Goal: Task Accomplishment & Management: Manage account settings

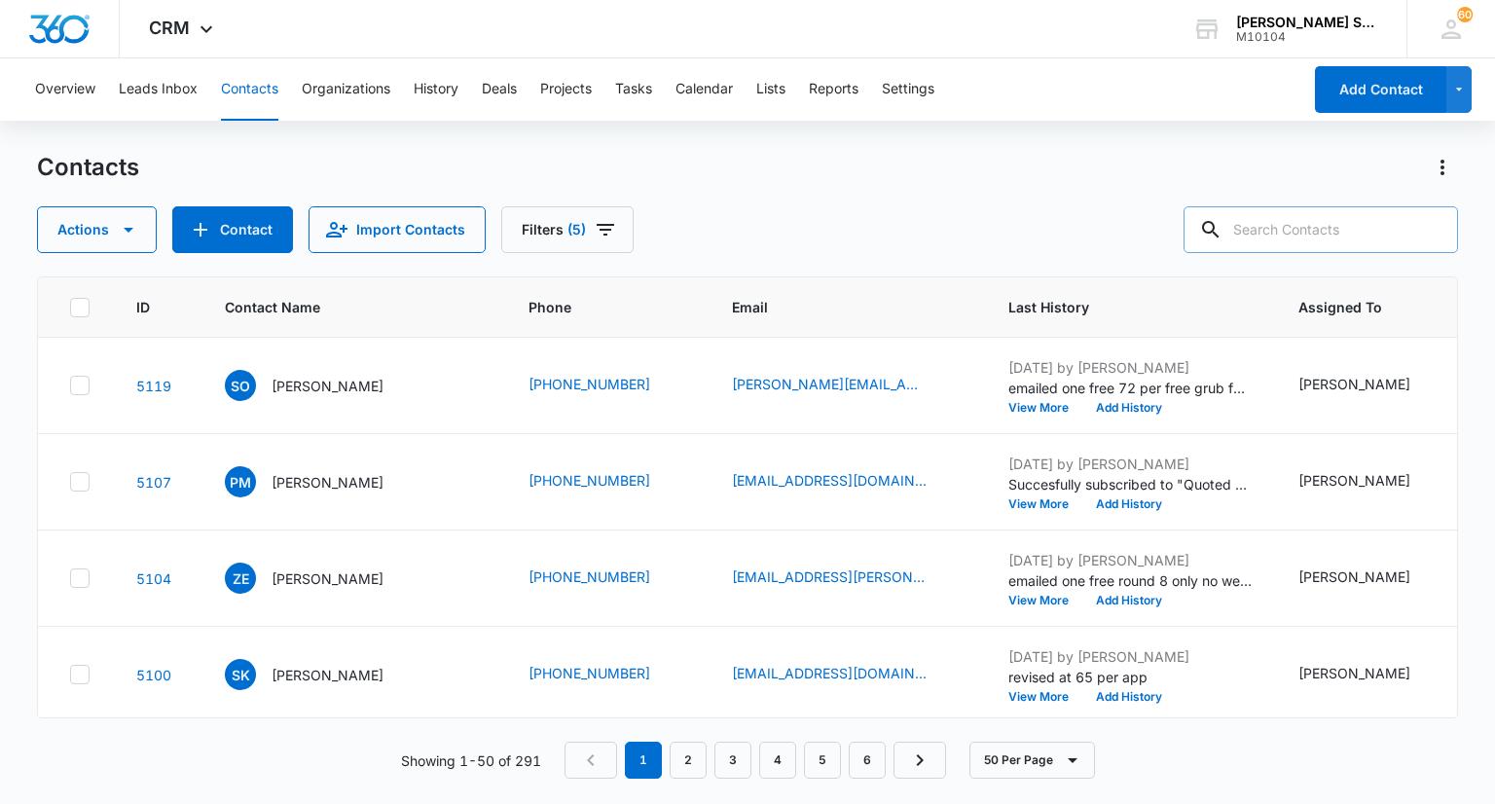
drag, startPoint x: 1254, startPoint y: 226, endPoint x: 1244, endPoint y: 250, distance: 26.2
click at [1254, 227] on input "text" at bounding box center [1321, 229] width 274 height 47
type input "[PERSON_NAME]"
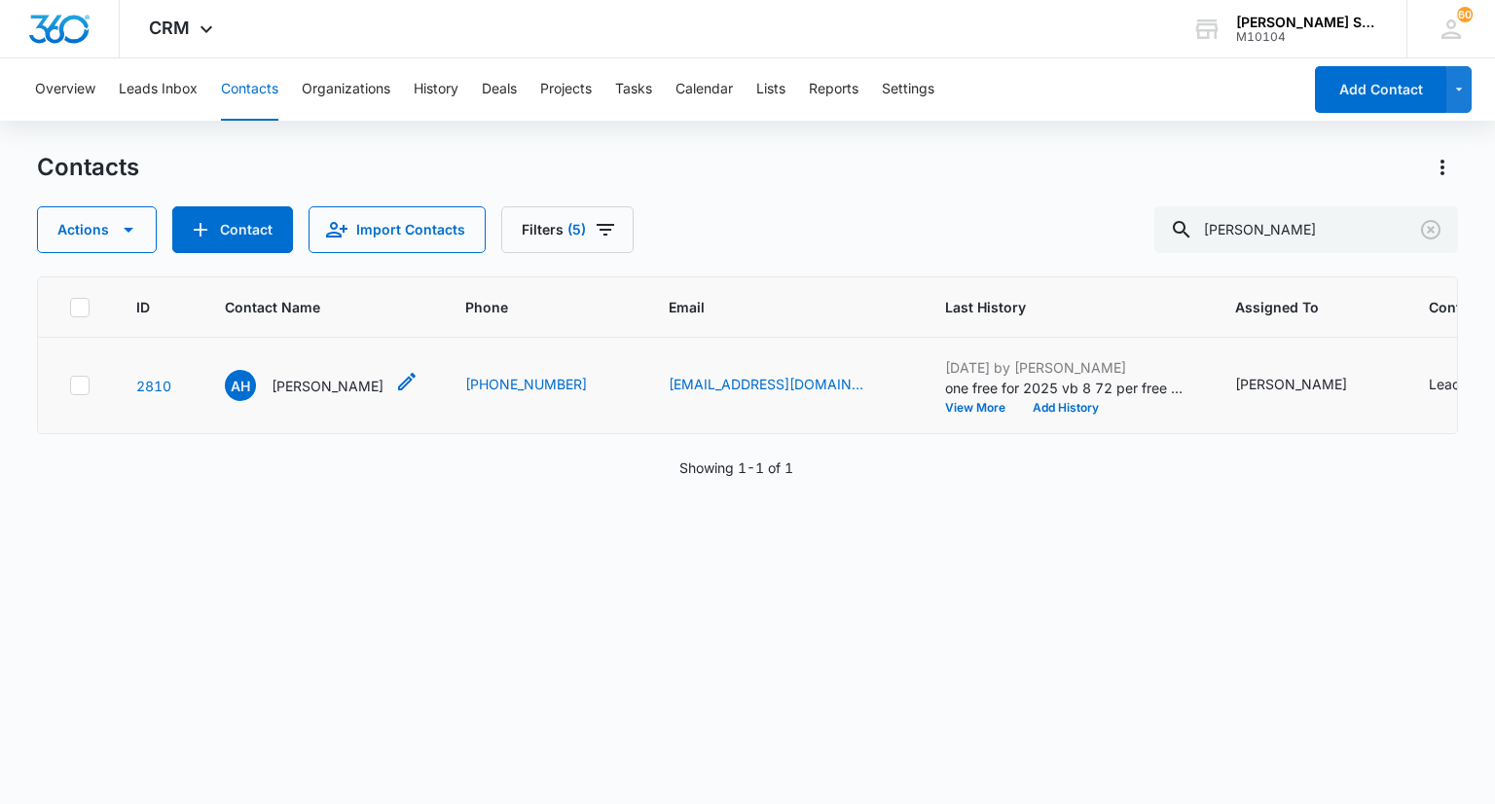
click at [306, 396] on p "[PERSON_NAME]" at bounding box center [328, 386] width 112 height 20
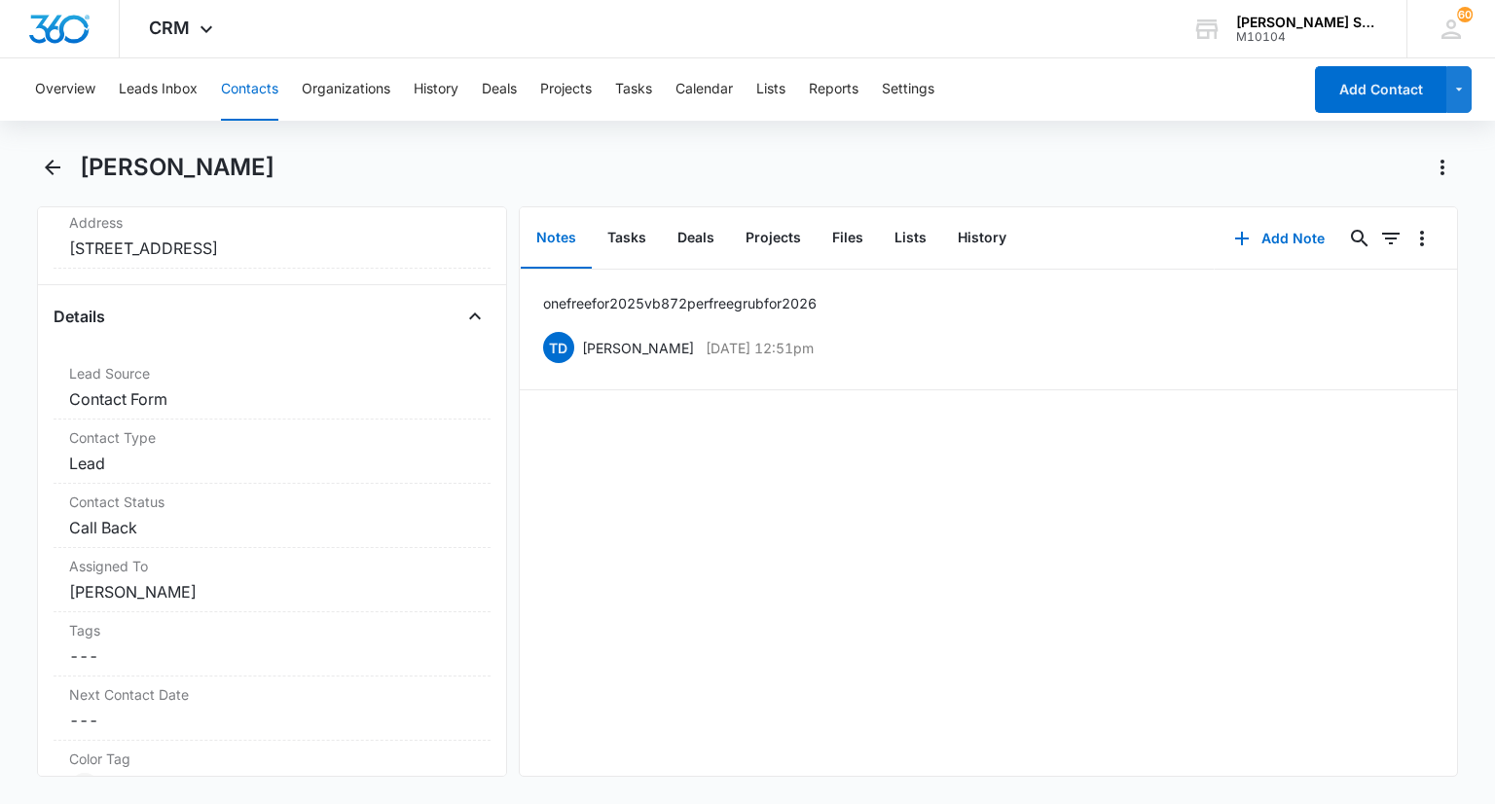
scroll to position [681, 0]
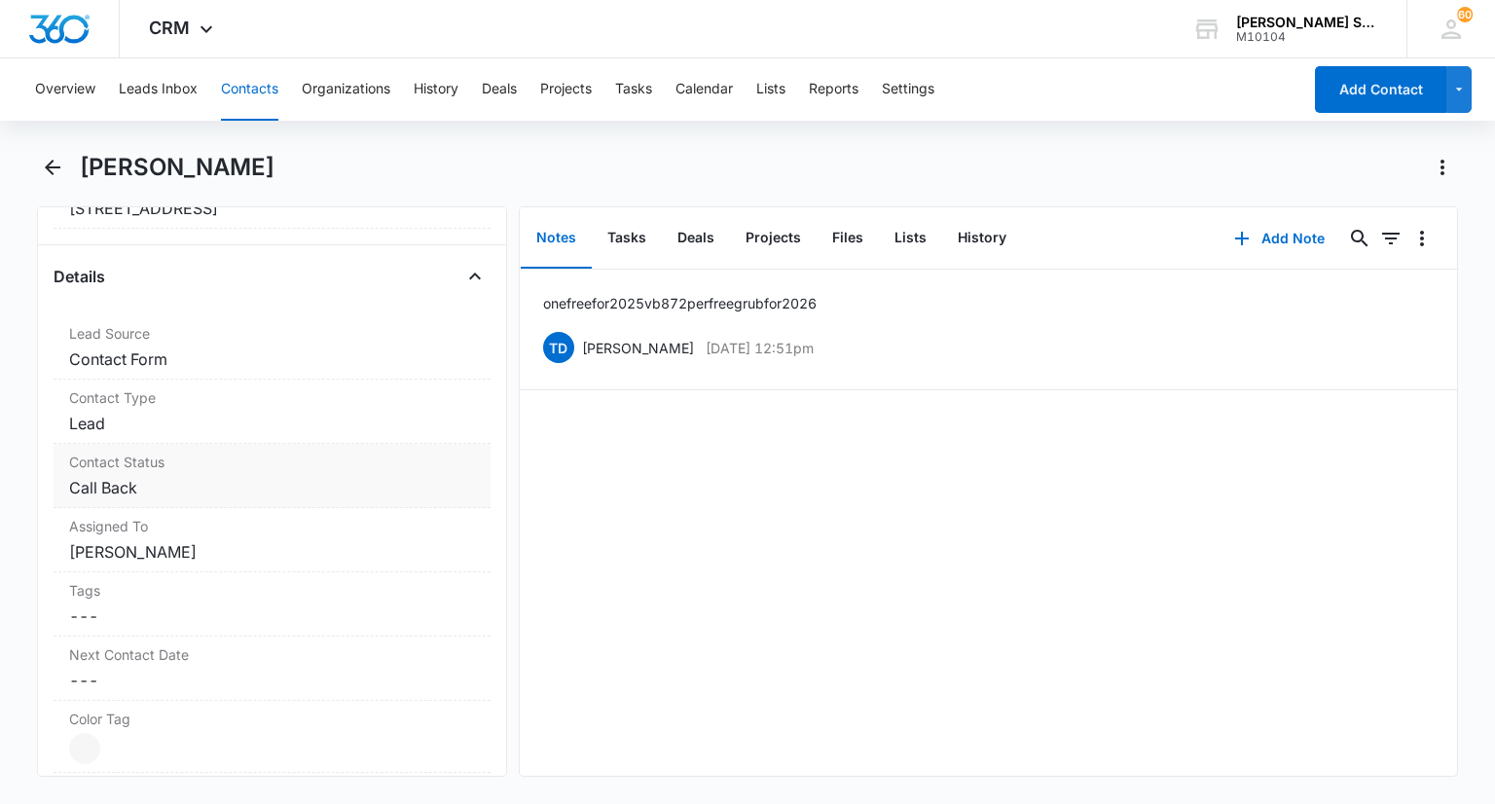
click at [156, 482] on dd "Cancel Save Changes Call Back" at bounding box center [271, 487] width 405 height 23
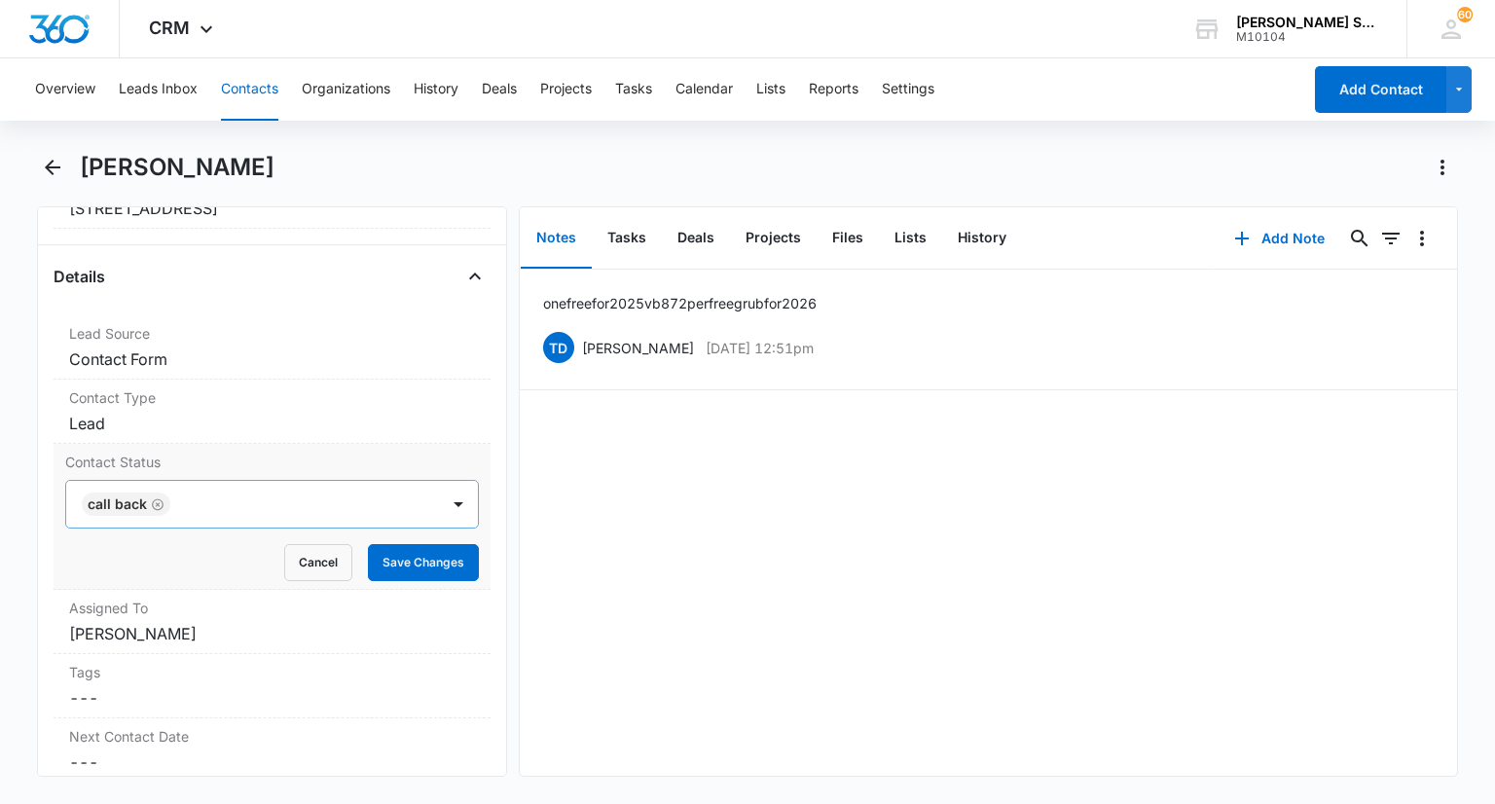
click at [155, 500] on icon "Remove Call Back" at bounding box center [158, 504] width 14 height 15
type input "n"
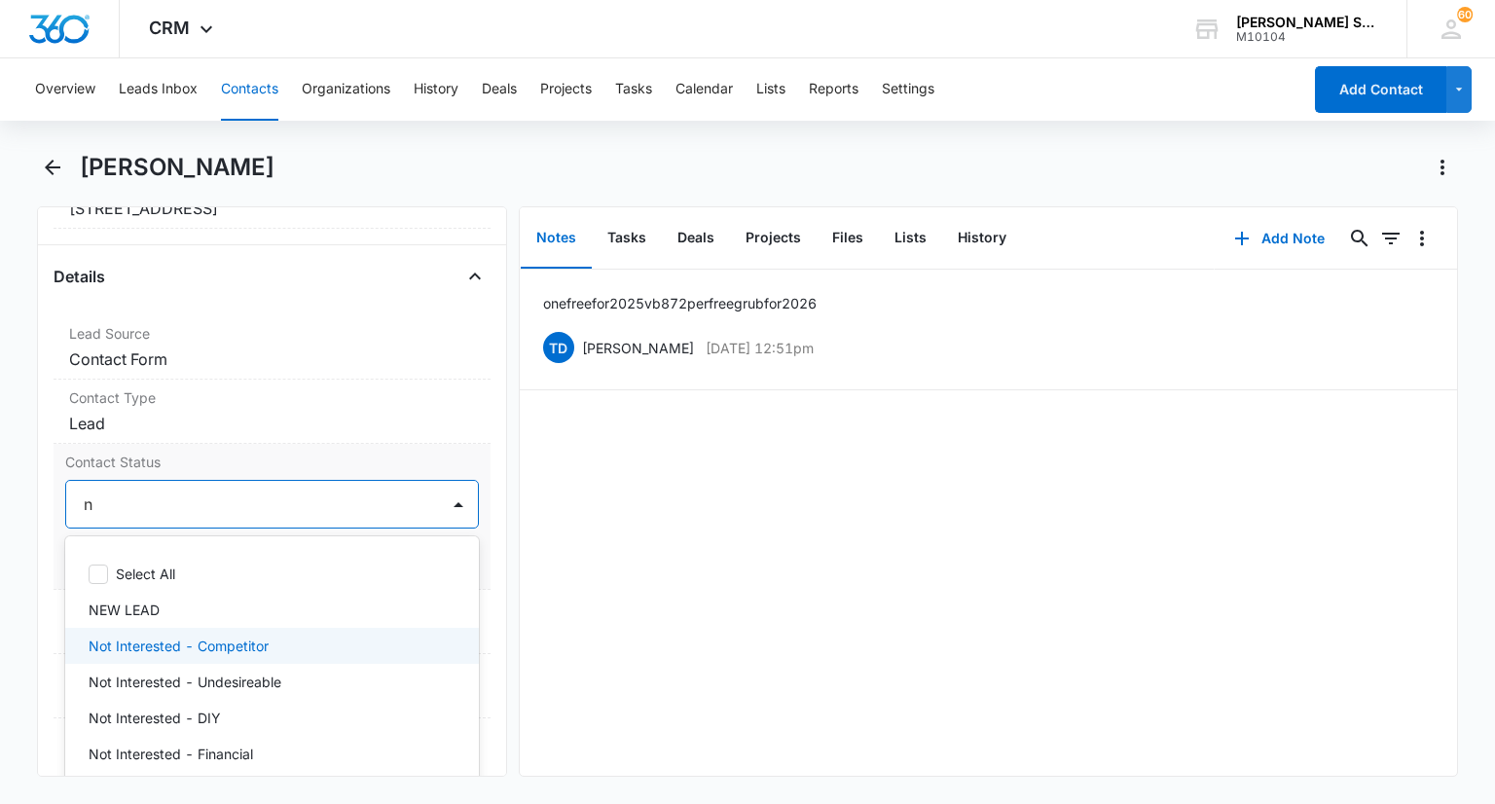
click at [167, 636] on p "Not Interested - Competitor" at bounding box center [179, 646] width 180 height 20
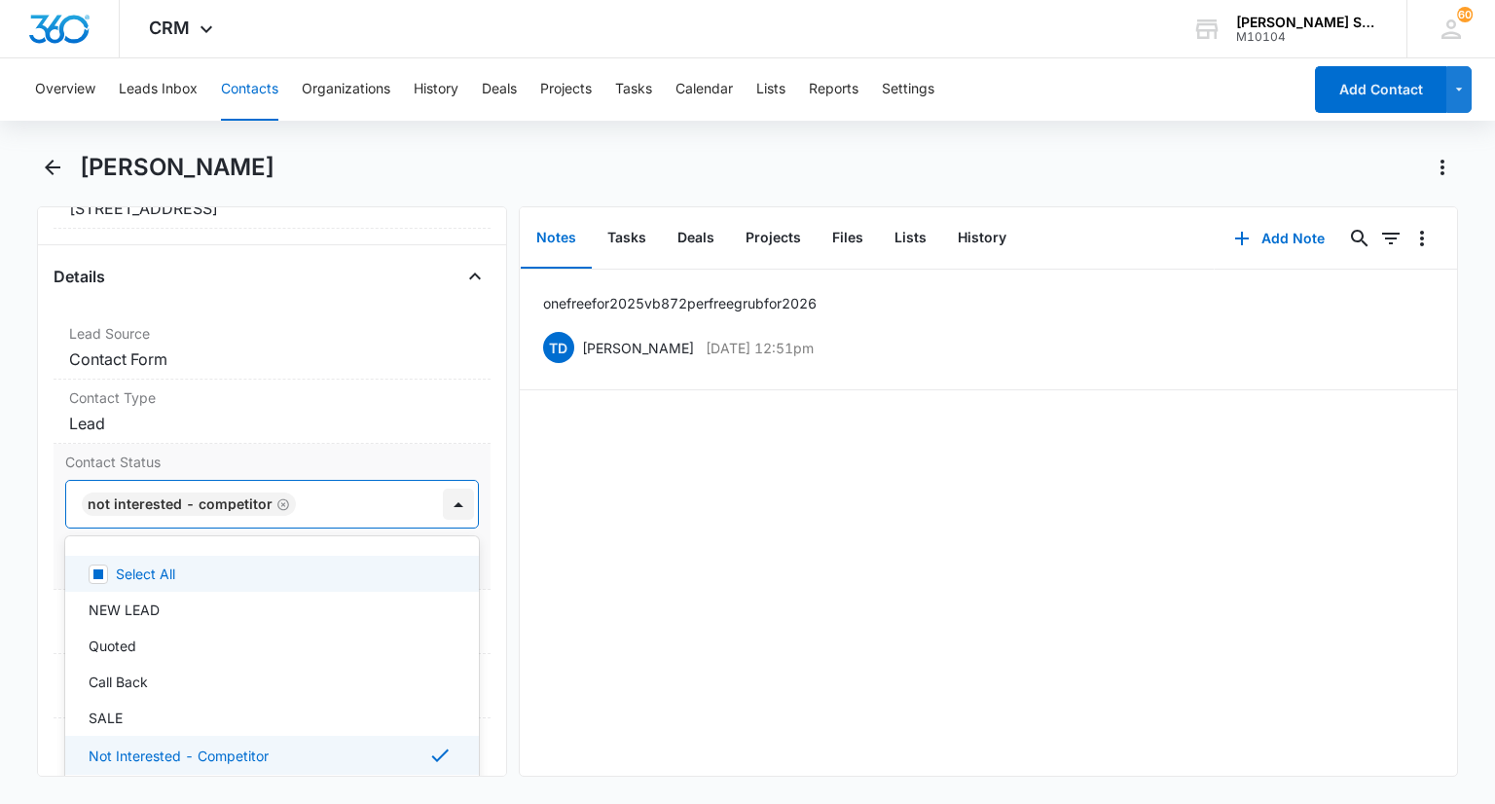
click at [455, 506] on div at bounding box center [458, 504] width 31 height 31
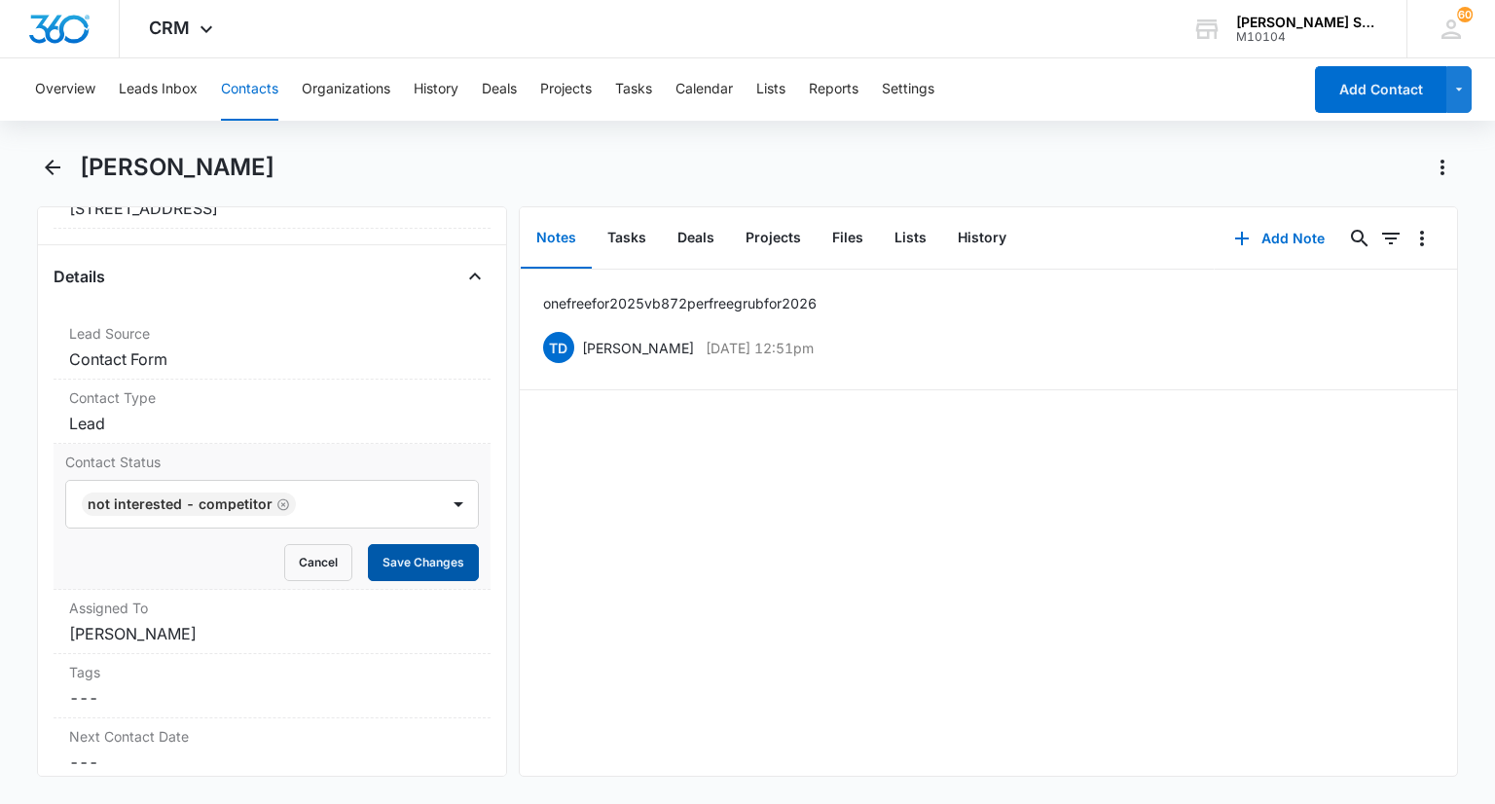
click at [435, 554] on button "Save Changes" at bounding box center [423, 562] width 111 height 37
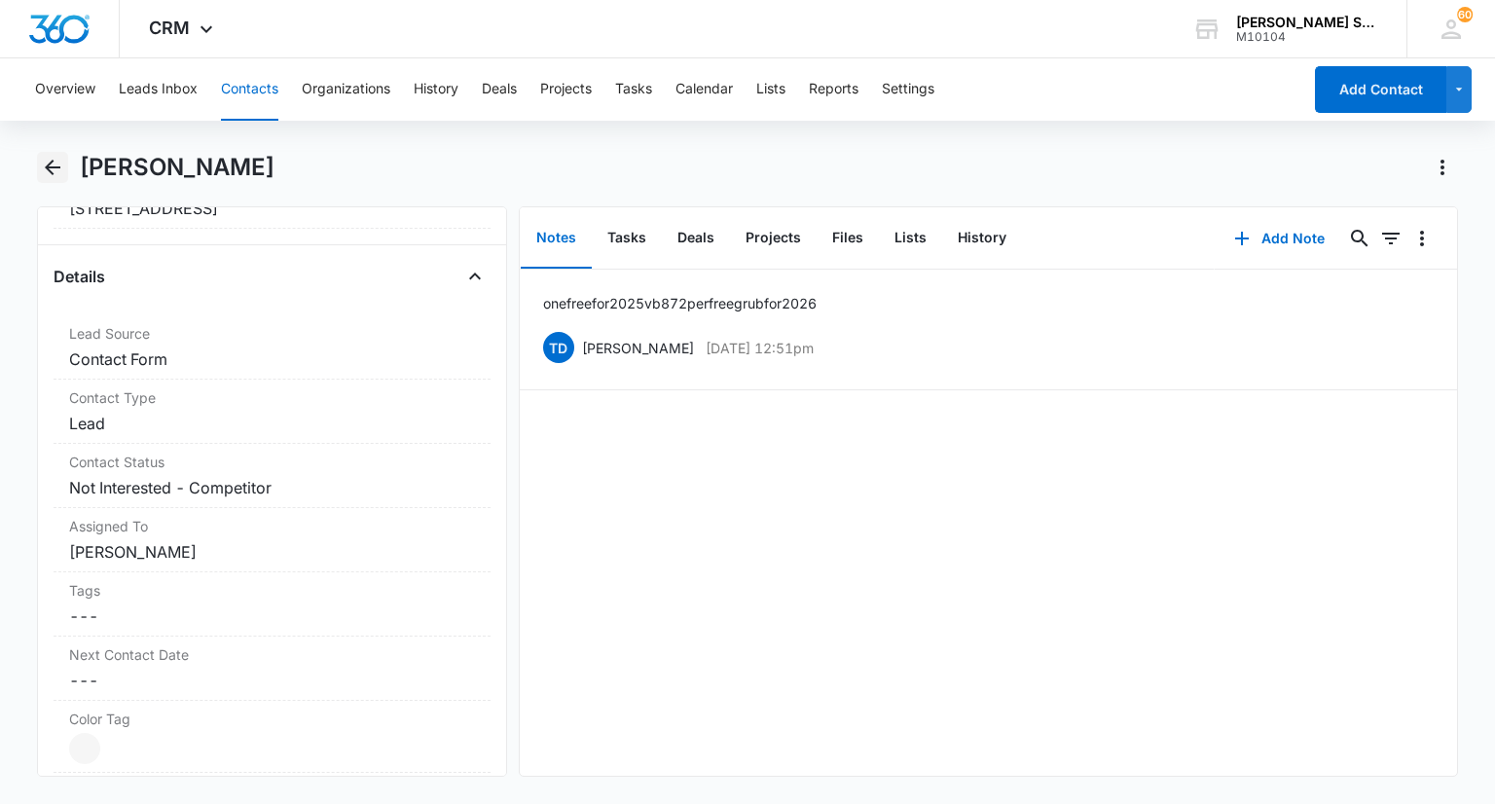
click at [58, 175] on icon "Back" at bounding box center [52, 167] width 23 height 23
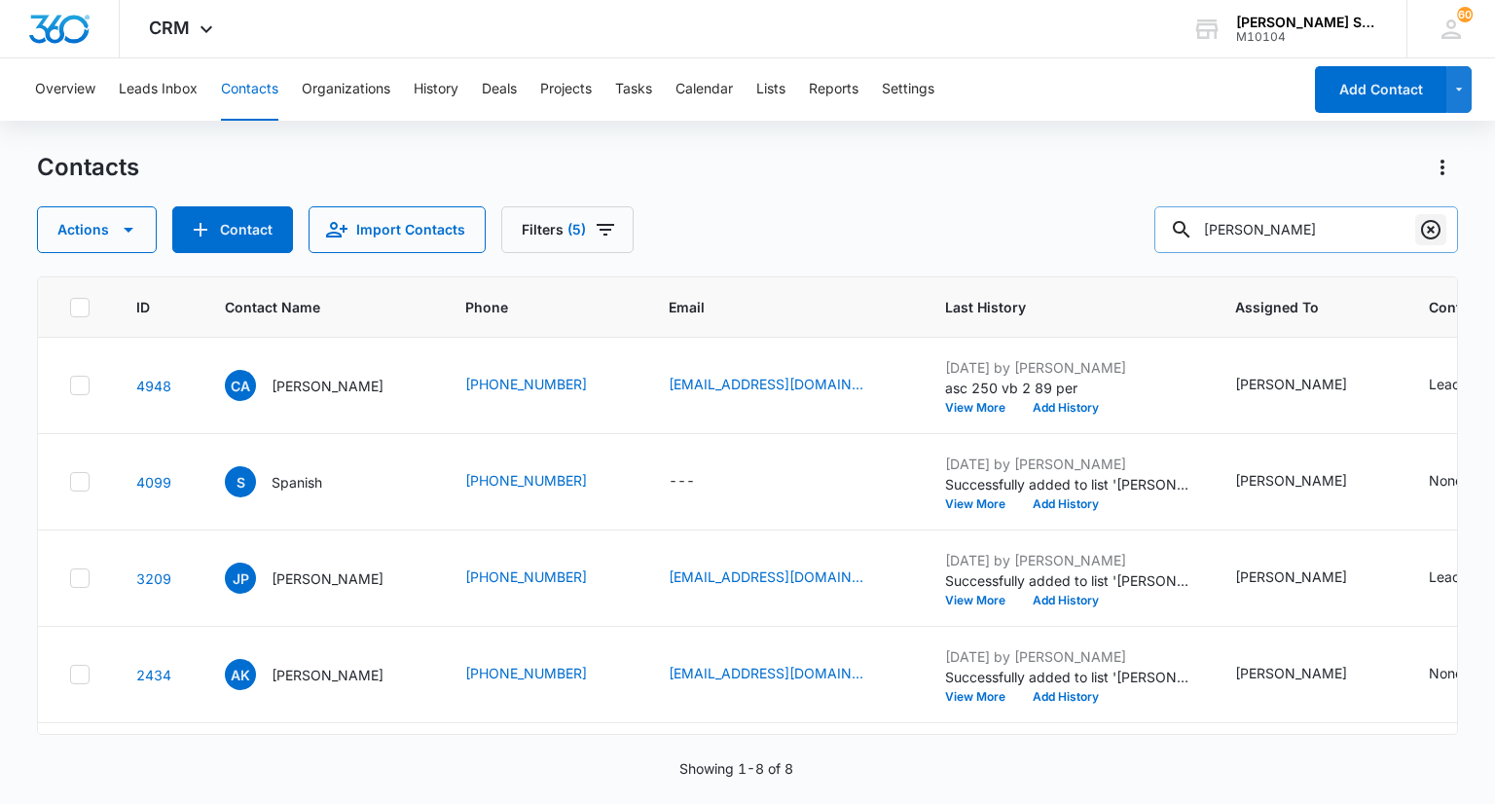
click at [1437, 233] on icon "Clear" at bounding box center [1430, 229] width 23 height 23
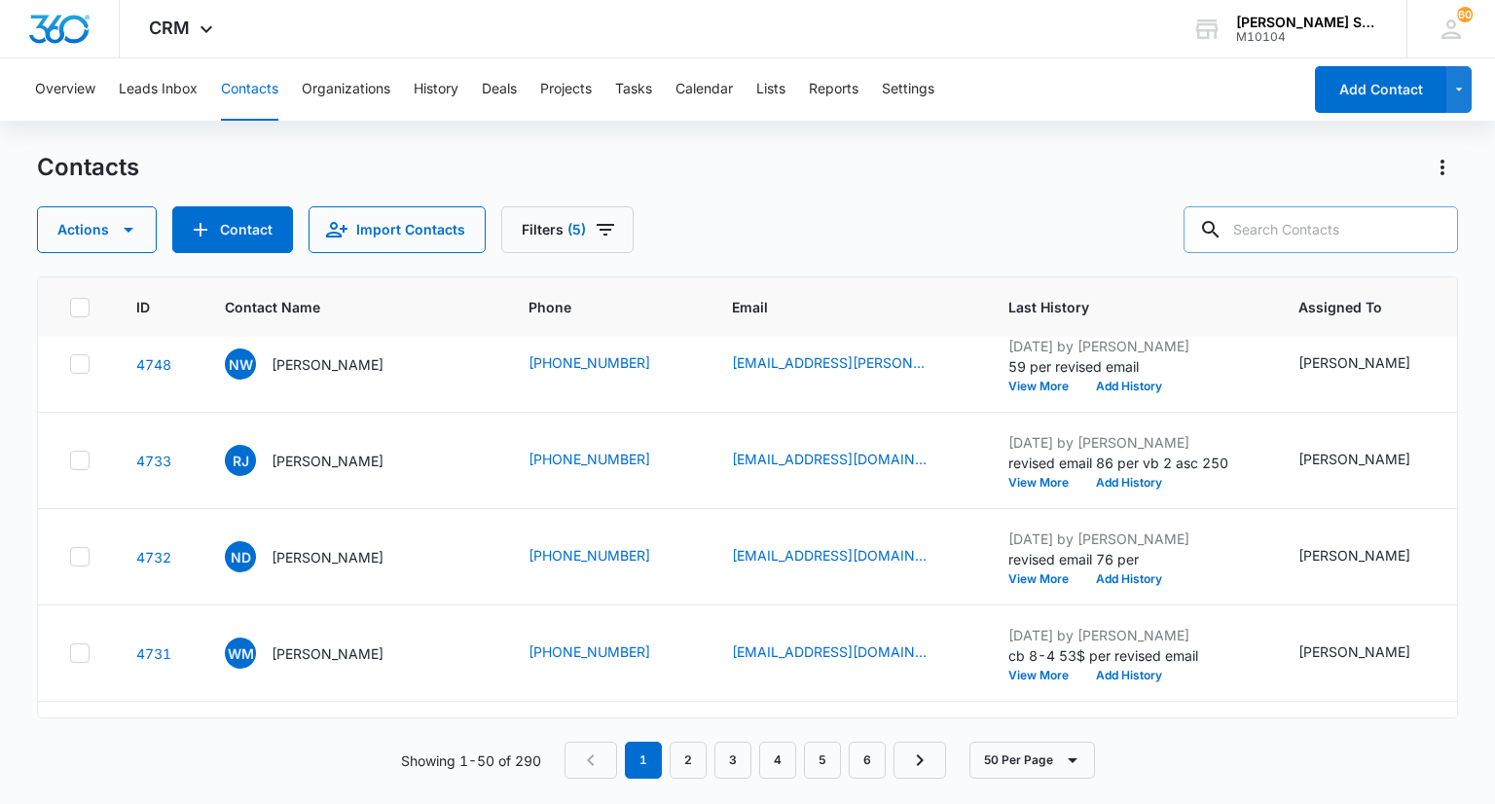
scroll to position [2823, 0]
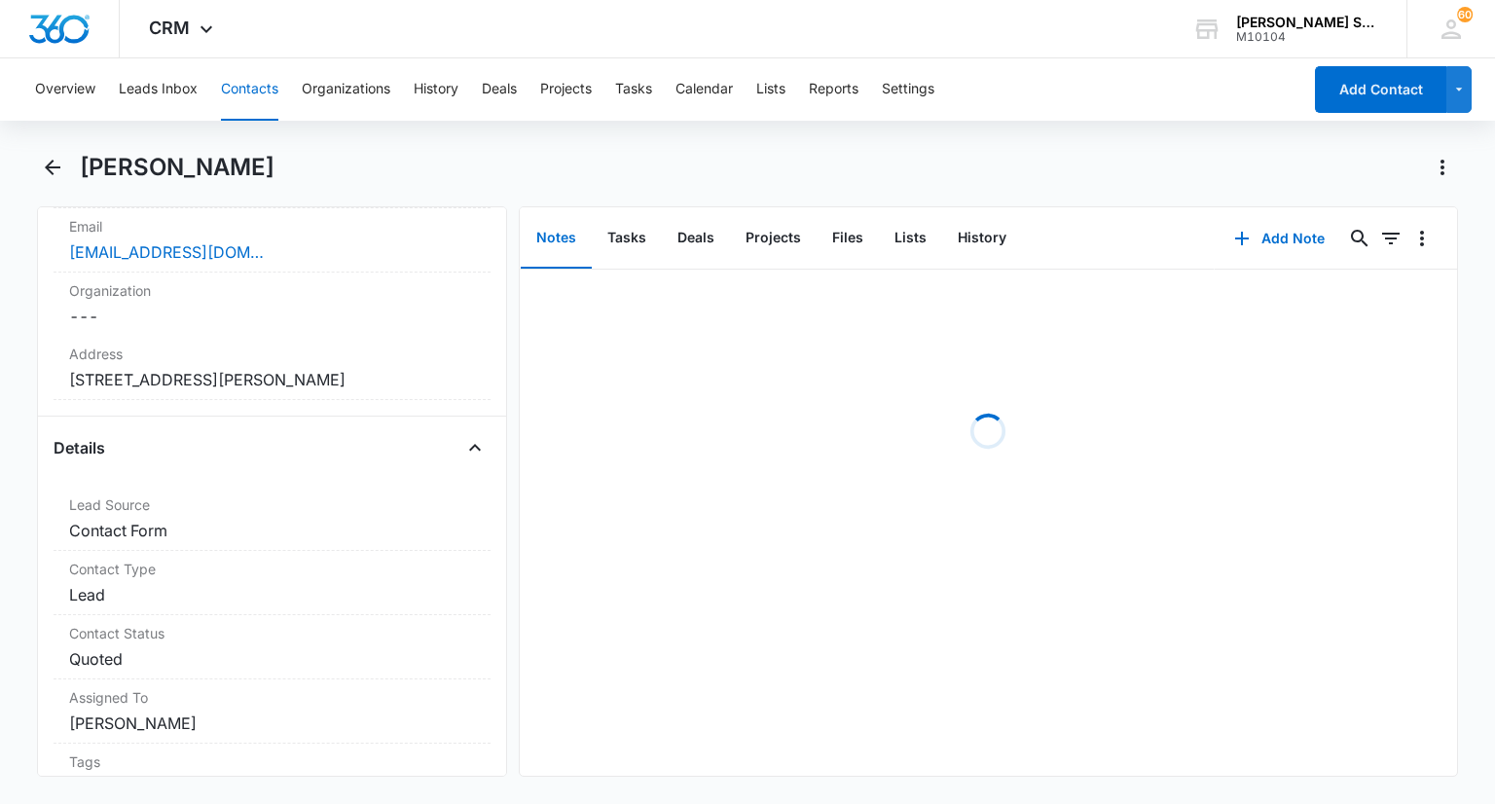
scroll to position [584, 0]
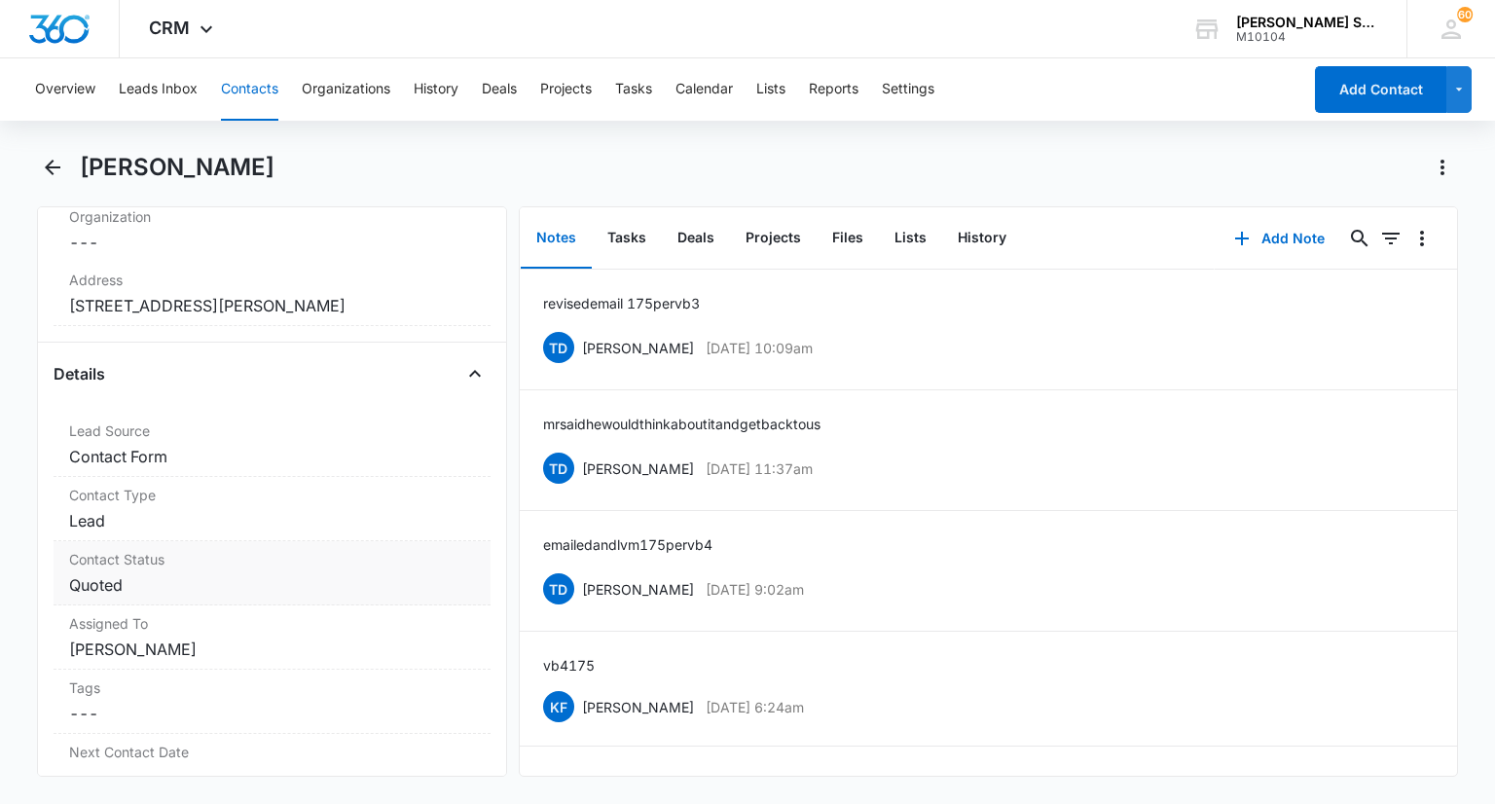
click at [198, 542] on div "Contact Status Cancel Save Changes Quoted" at bounding box center [272, 573] width 436 height 64
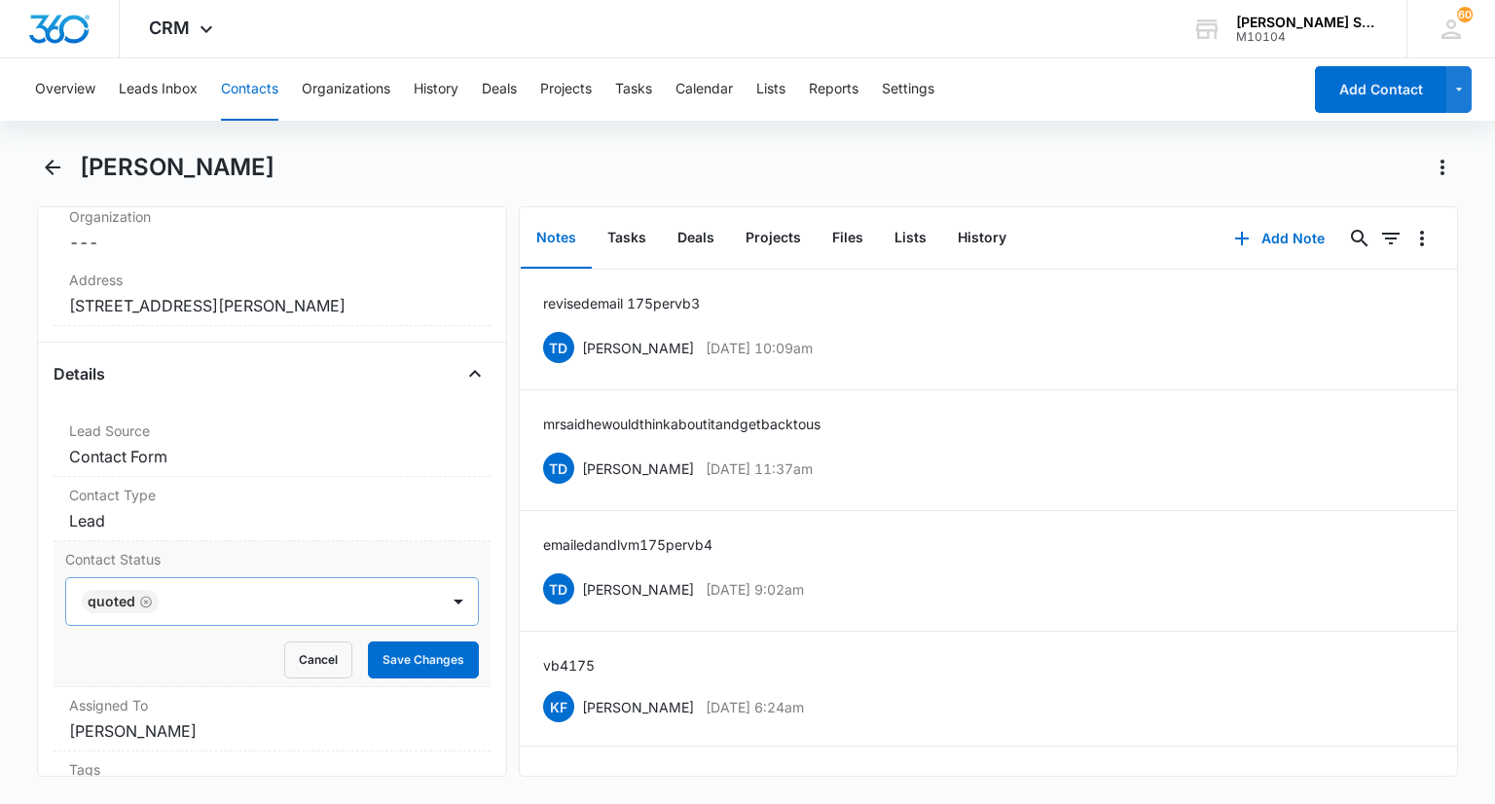
click at [148, 600] on icon "Remove Quoted" at bounding box center [146, 602] width 14 height 15
type input "n"
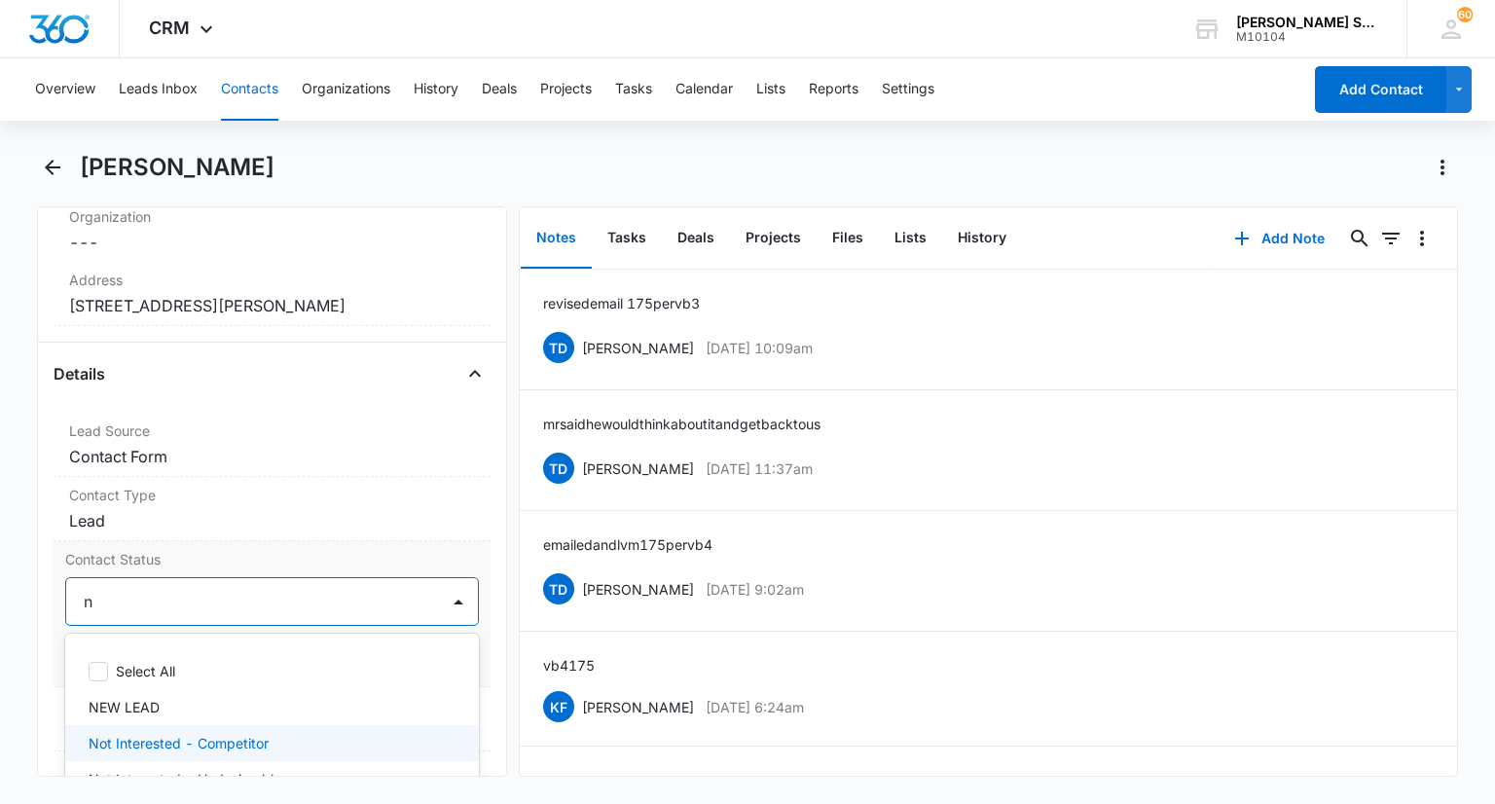
click at [202, 733] on p "Not Interested - Competitor" at bounding box center [179, 743] width 180 height 20
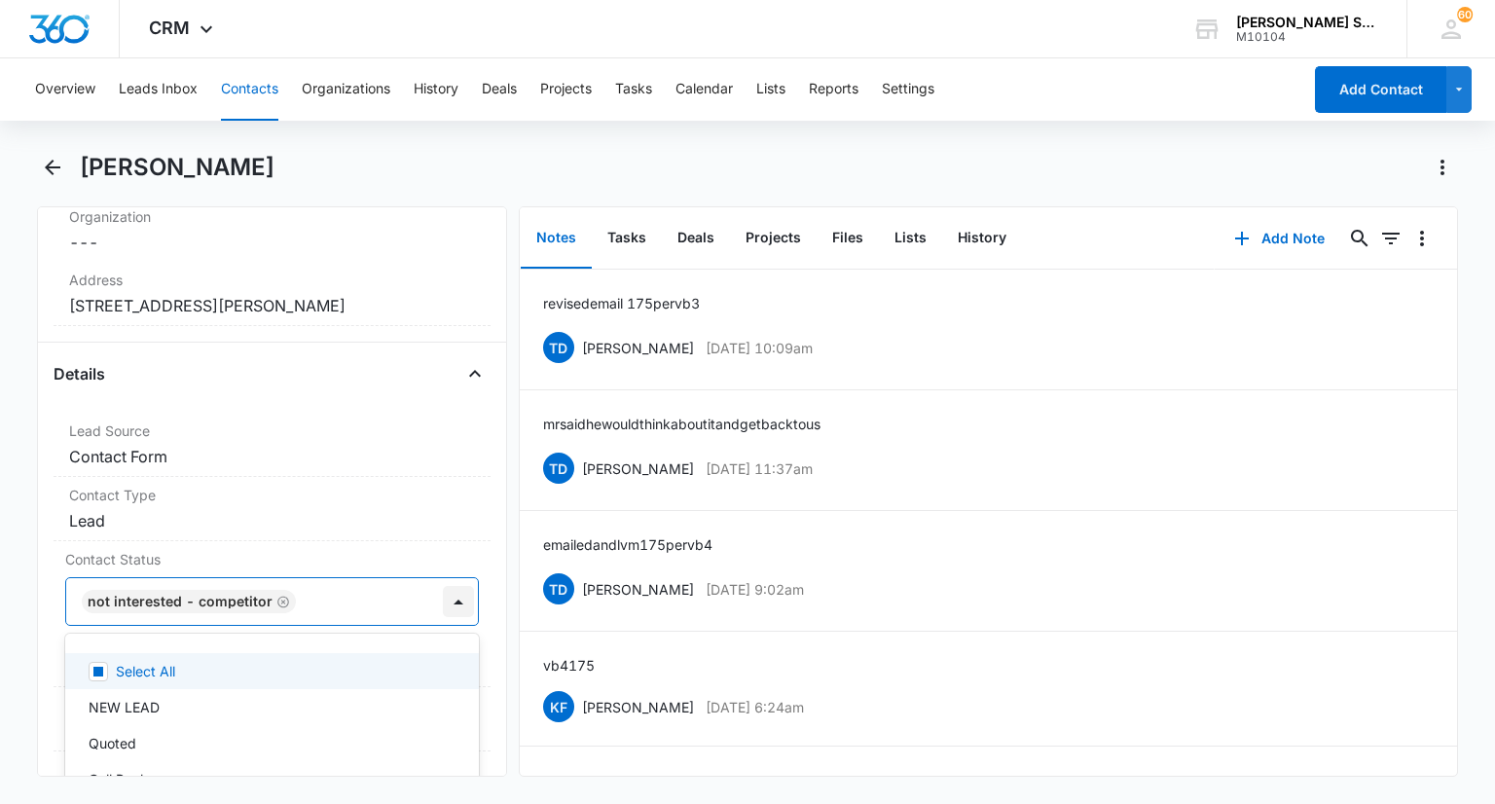
click at [454, 599] on div at bounding box center [458, 601] width 31 height 31
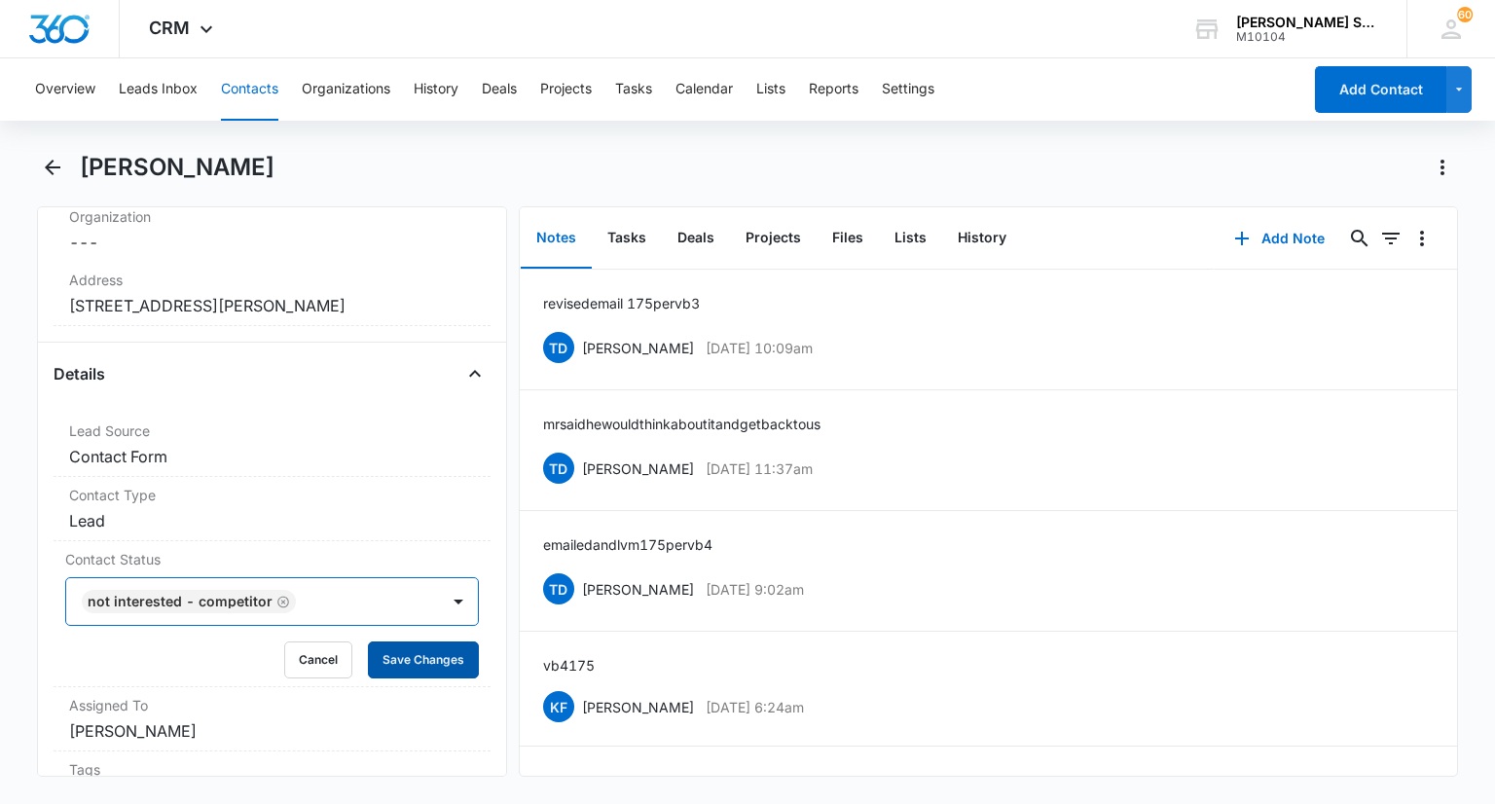
click at [414, 655] on button "Save Changes" at bounding box center [423, 659] width 111 height 37
